Goal: Find specific page/section: Find specific page/section

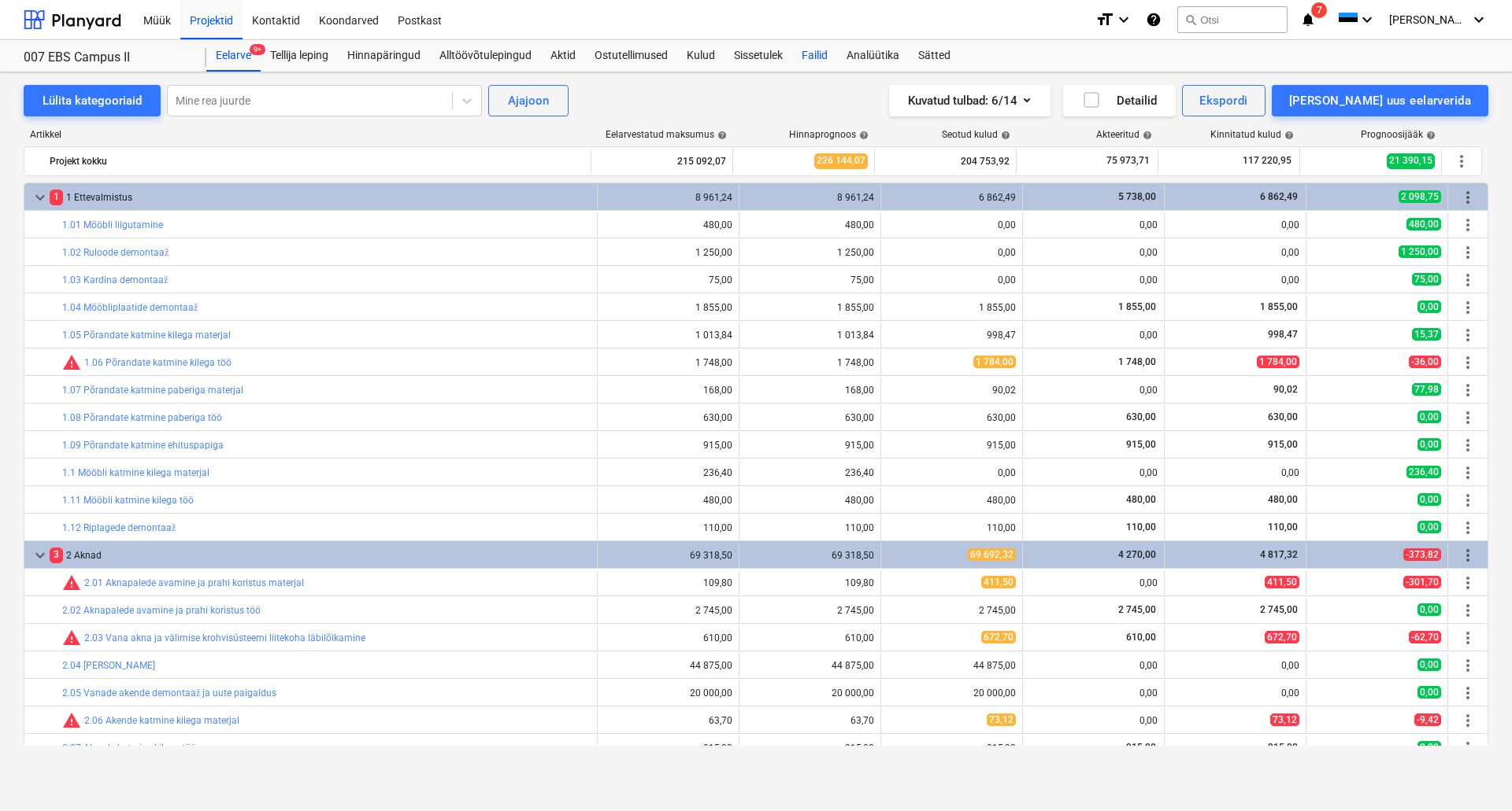
click at [809, 58] on div "Failid" at bounding box center [814, 55] width 45 height 32
